Goal: Task Accomplishment & Management: Use online tool/utility

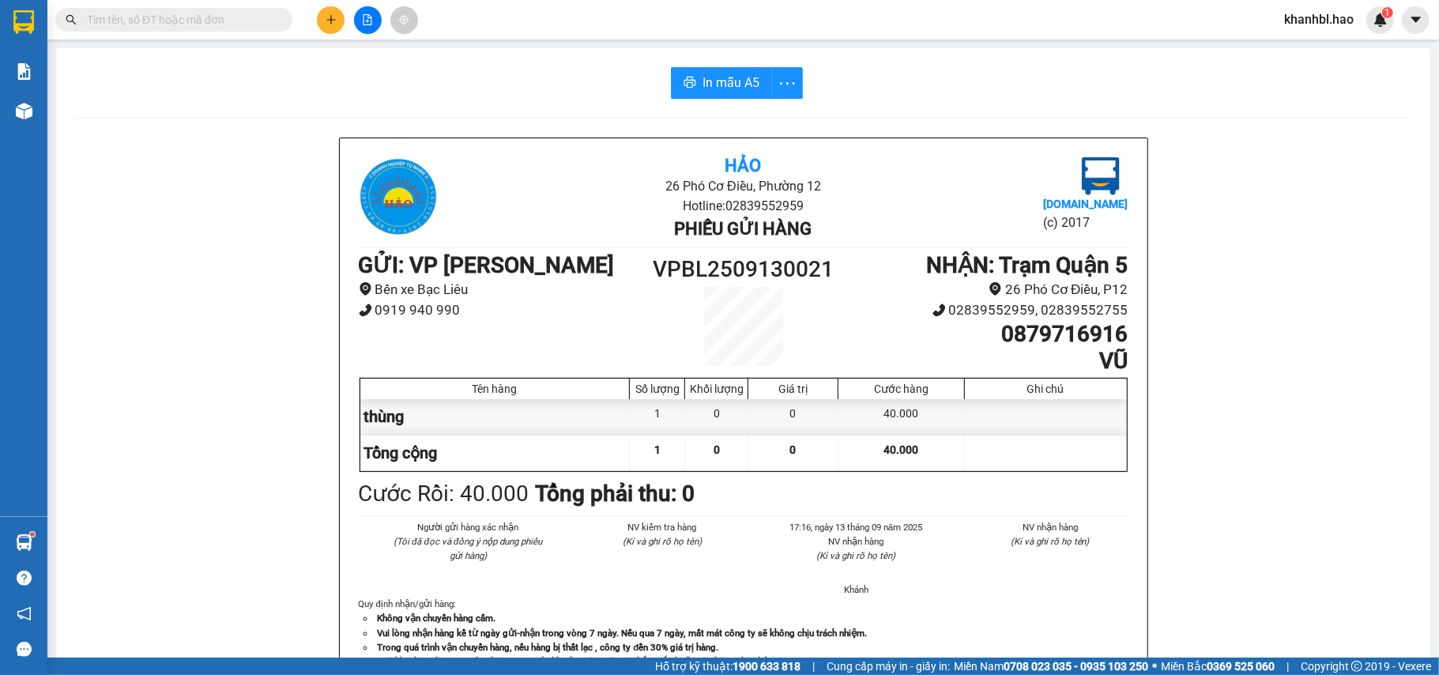
scroll to position [89, 0]
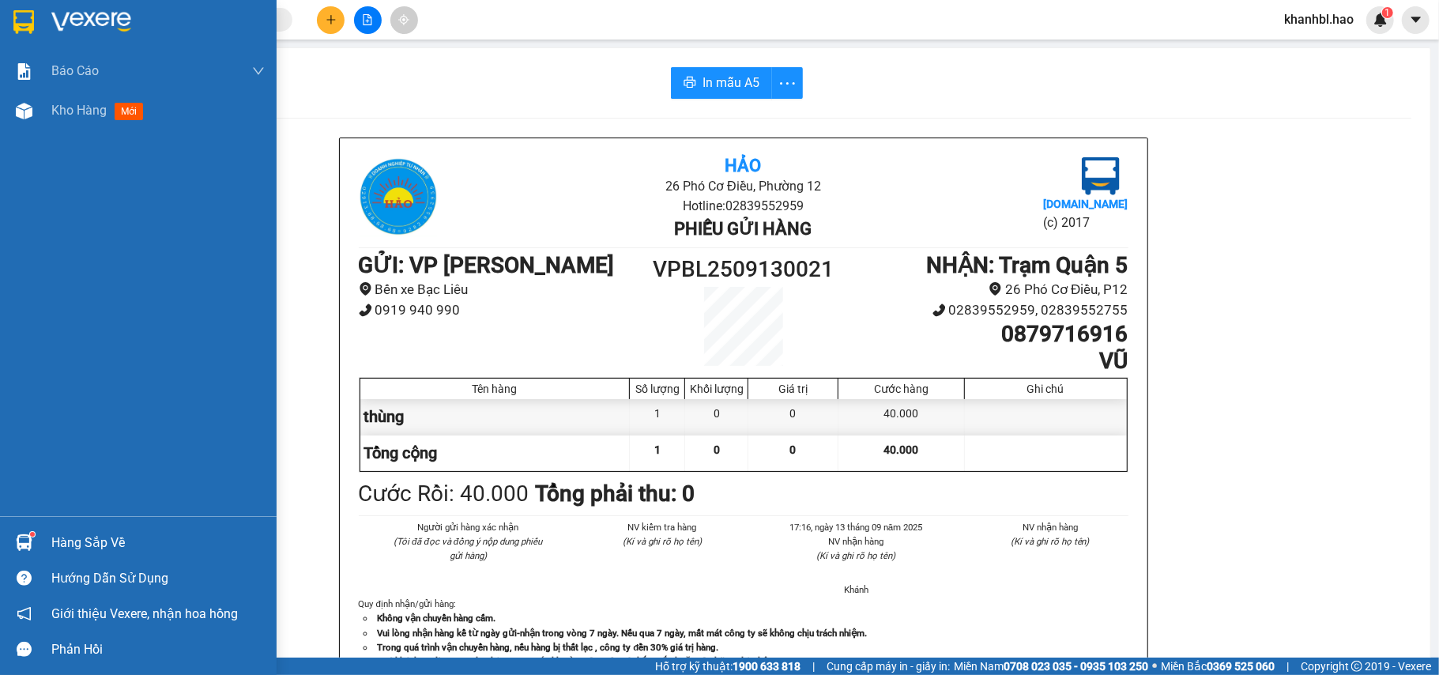
click at [24, 14] on img at bounding box center [23, 22] width 21 height 24
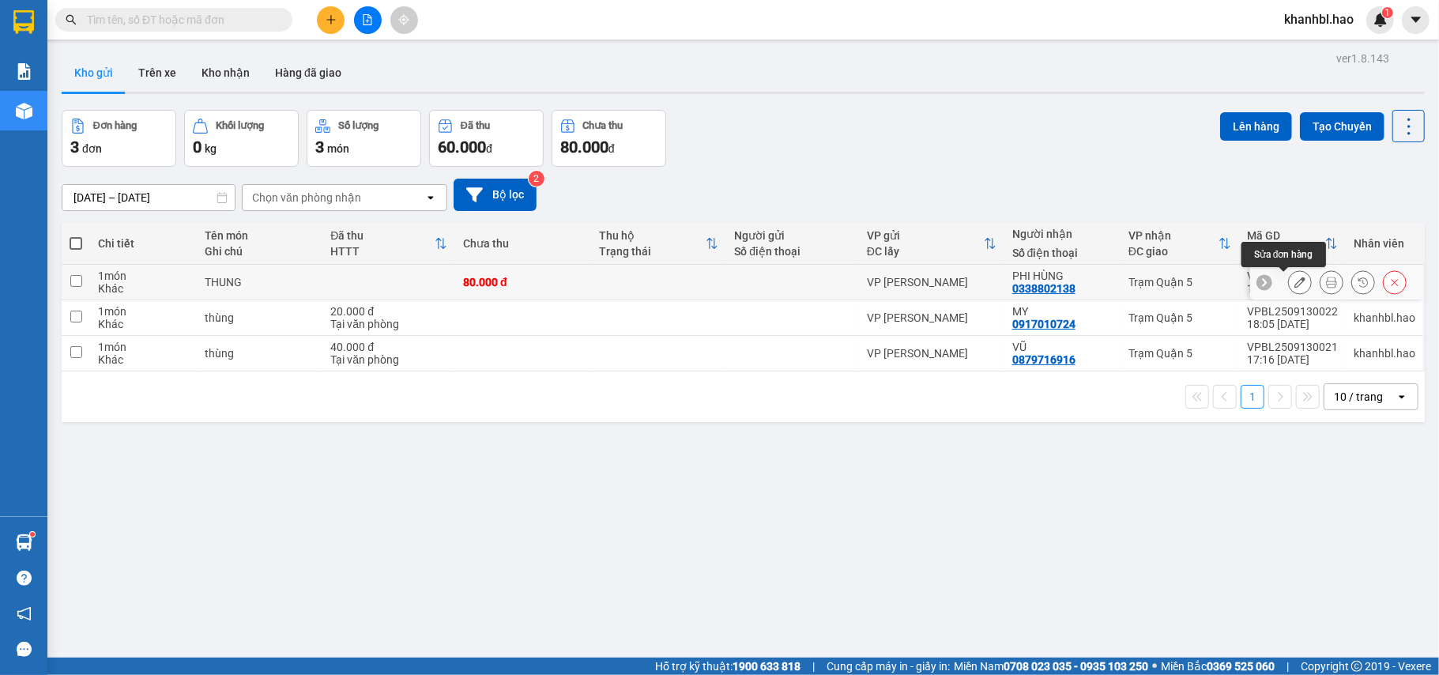
click at [1294, 284] on icon at bounding box center [1299, 282] width 11 height 11
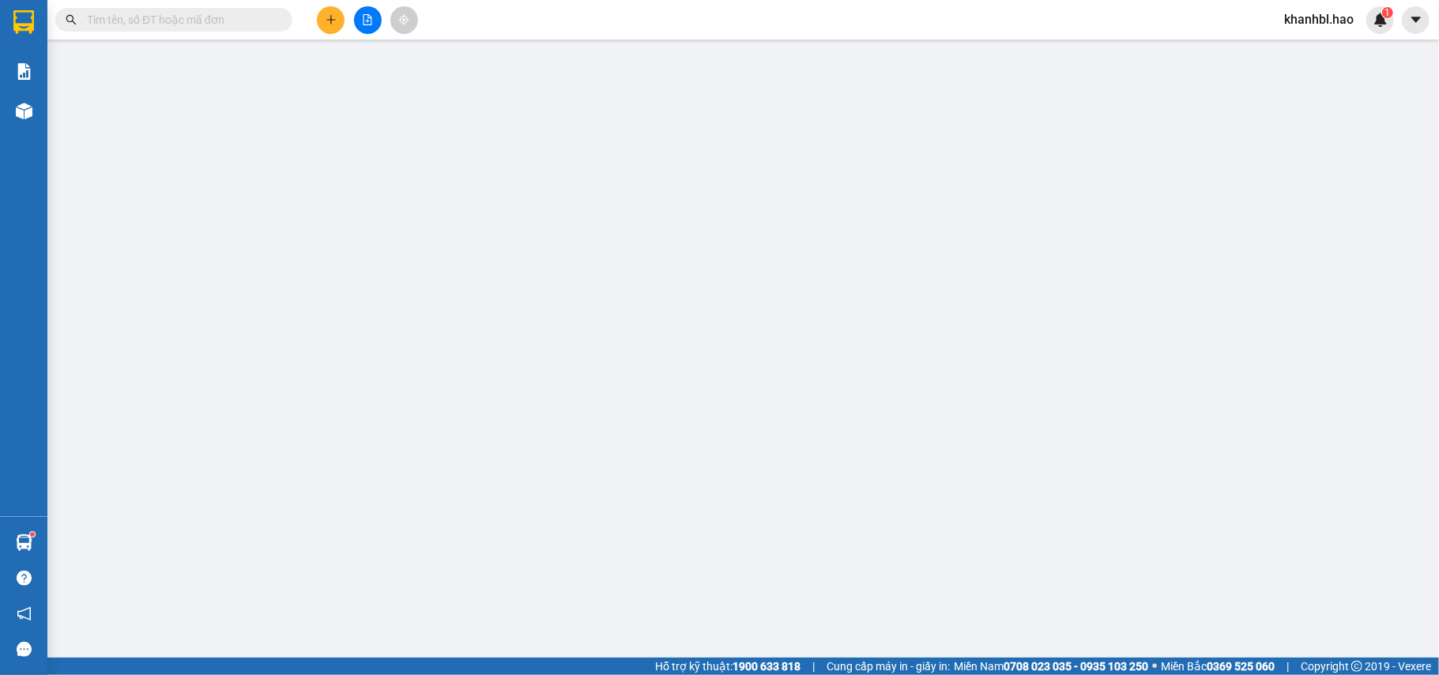
type input "0338802138"
type input "PHI HÙNG"
type input "80.000"
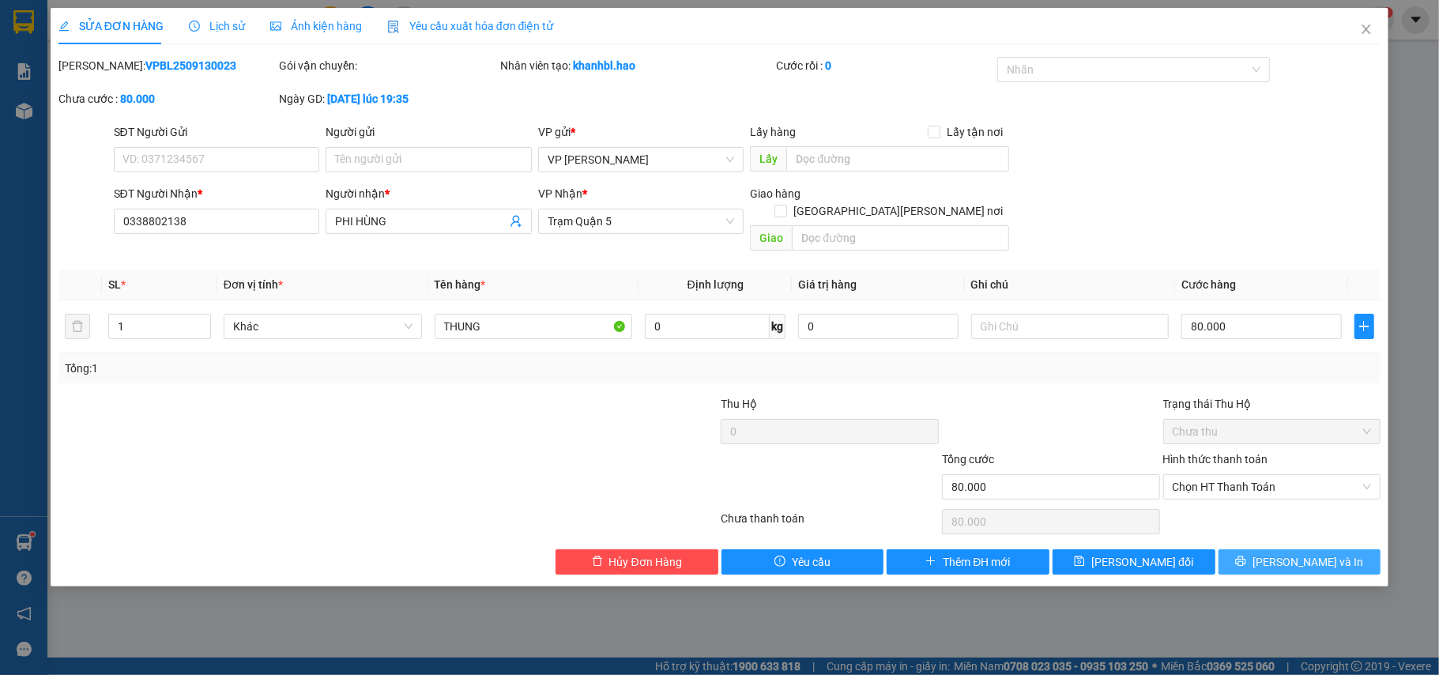
click at [1259, 549] on button "[PERSON_NAME] và In" at bounding box center [1299, 561] width 163 height 25
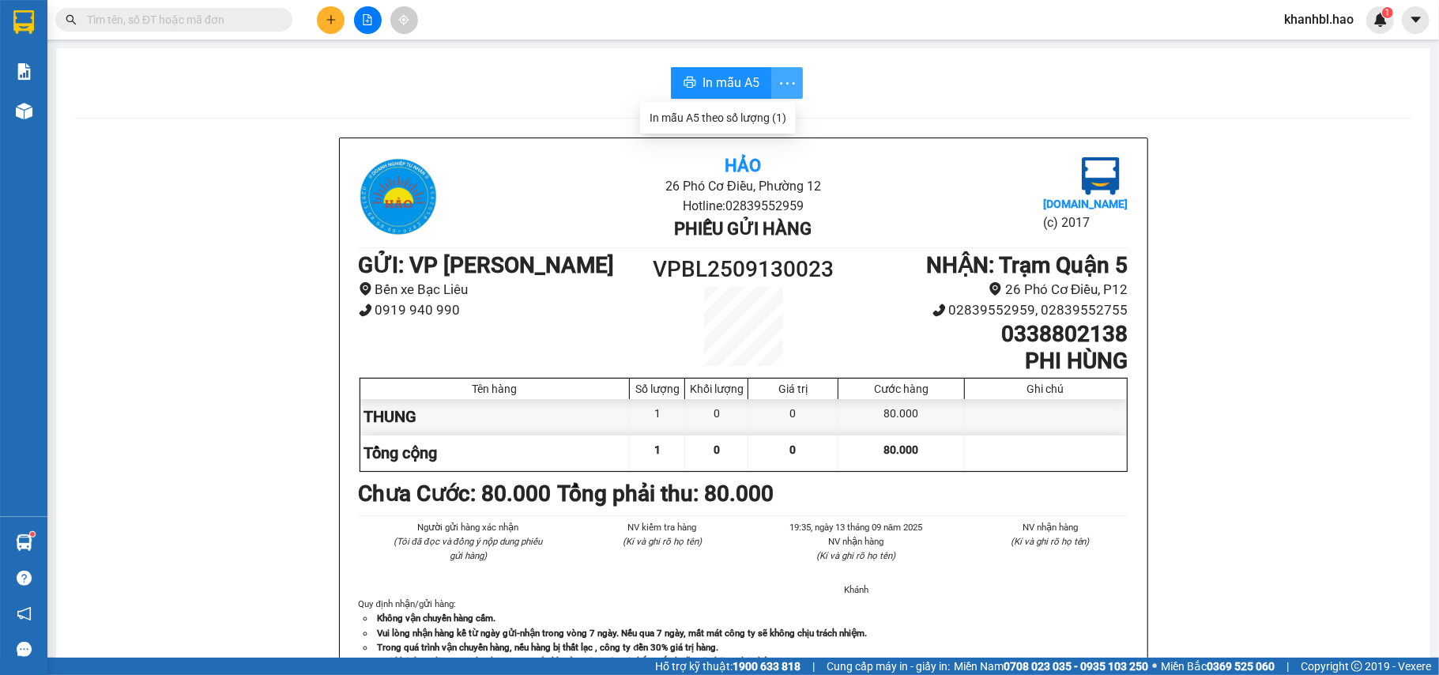
click at [777, 89] on icon "more" at bounding box center [787, 83] width 20 height 20
click at [769, 114] on div "In mẫu A5 theo số lượng (1)" at bounding box center [717, 117] width 137 height 17
click at [728, 84] on span "In mẫu A5" at bounding box center [730, 83] width 57 height 20
